Goal: Information Seeking & Learning: Stay updated

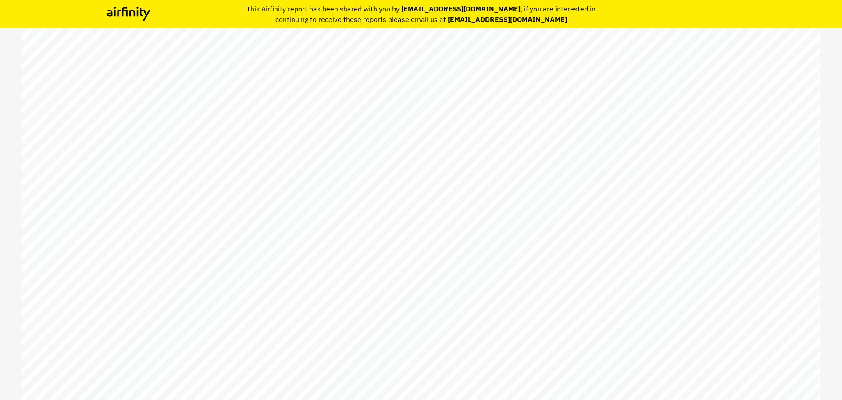
scroll to position [44, 0]
drag, startPoint x: 305, startPoint y: 291, endPoint x: 299, endPoint y: 314, distance: 23.7
click at [202, 276] on span "[DATE]" at bounding box center [122, 329] width 160 height 50
click at [561, 118] on span "report" at bounding box center [627, 111] width 137 height 50
